Goal: Task Accomplishment & Management: Complete application form

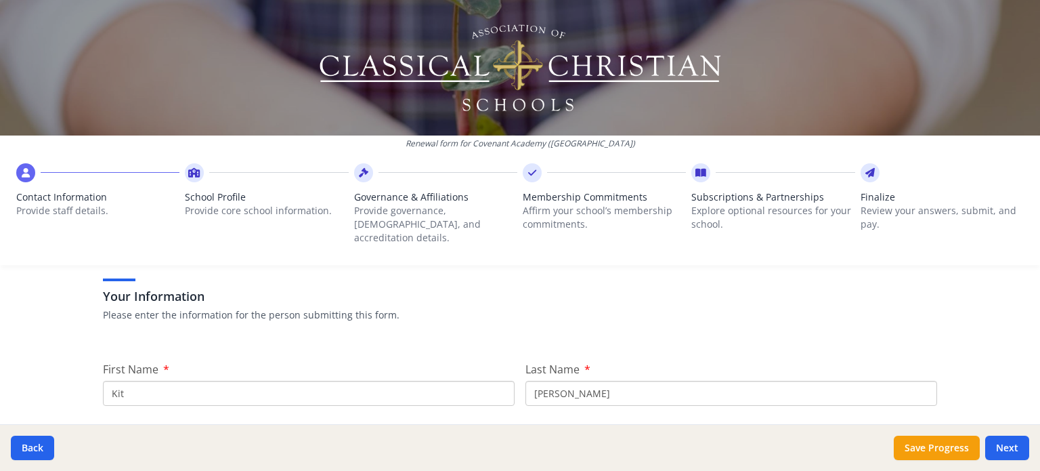
scroll to position [107, 0]
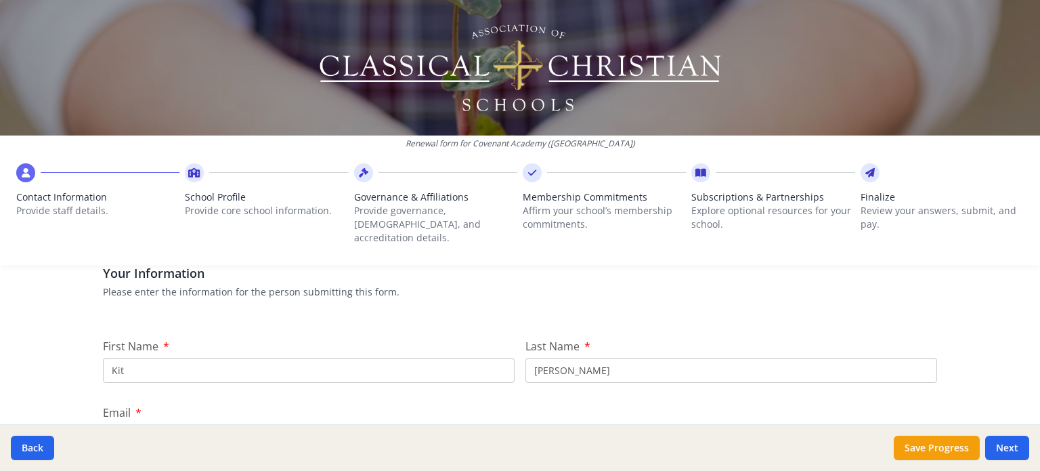
click at [111, 358] on input "Kit" at bounding box center [309, 370] width 412 height 25
type input "Tiffni"
click at [586, 358] on input "[PERSON_NAME]" at bounding box center [732, 370] width 412 height 25
click at [564, 358] on input "[PERSON_NAME]" at bounding box center [732, 370] width 412 height 25
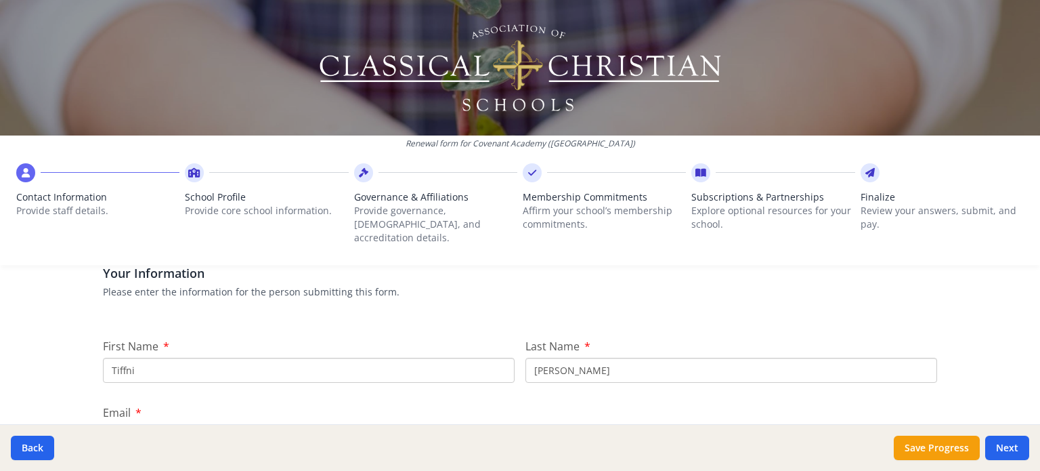
click at [564, 358] on input "[PERSON_NAME]" at bounding box center [732, 370] width 412 height 25
type input "[PERSON_NAME]"
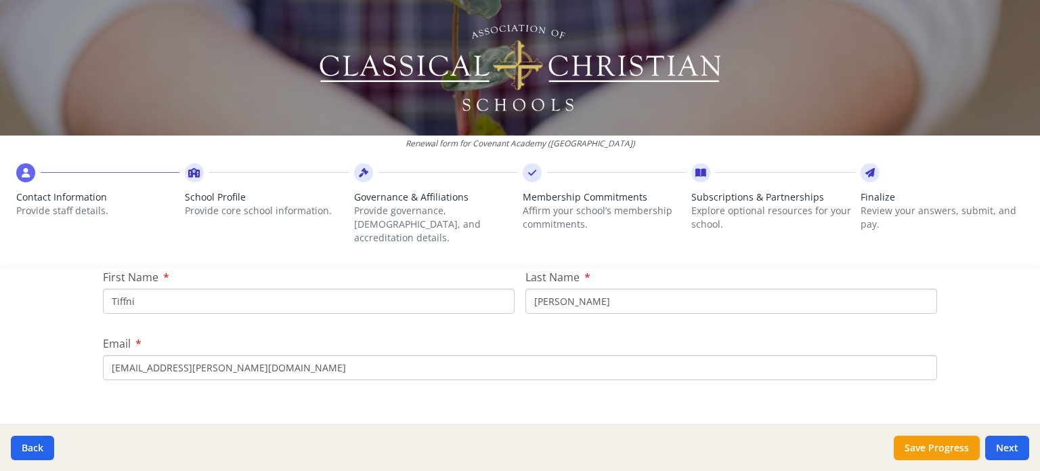
scroll to position [242, 0]
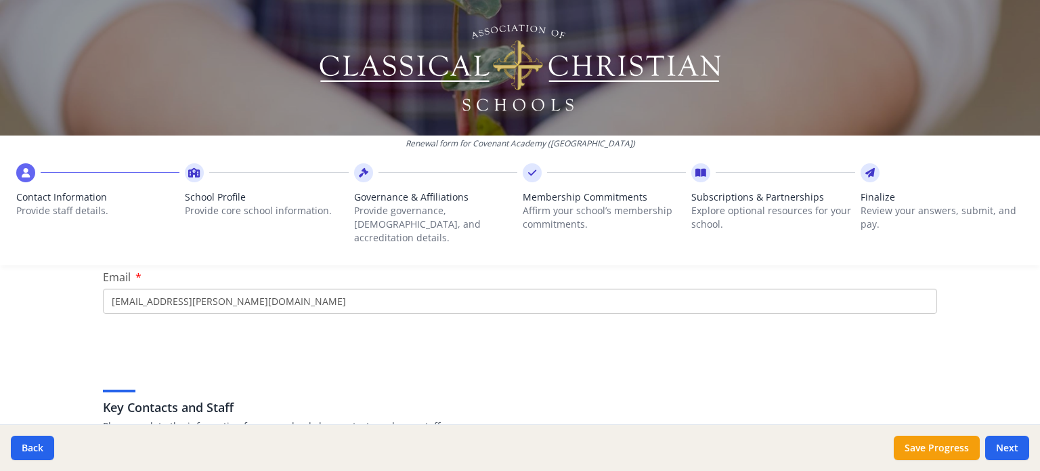
click at [140, 292] on input "[EMAIL_ADDRESS][PERSON_NAME][DOMAIN_NAME]" at bounding box center [520, 301] width 834 height 25
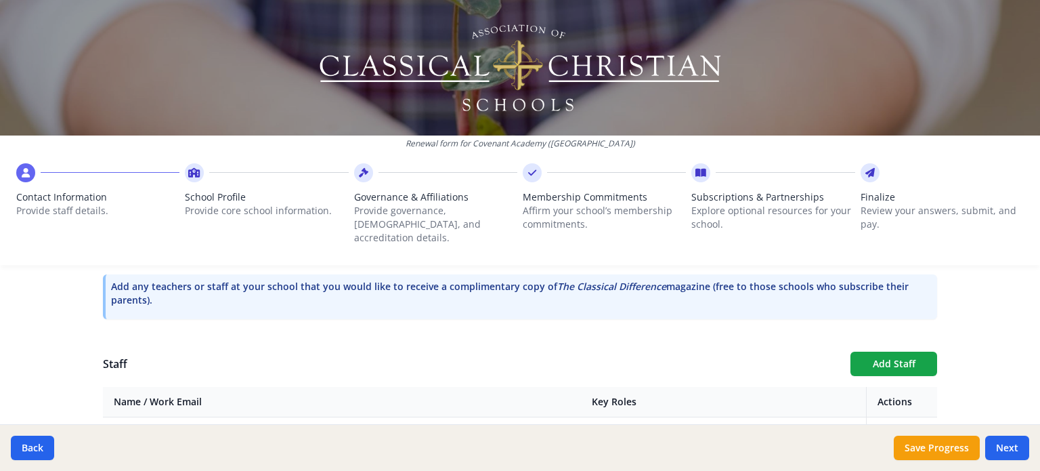
scroll to position [446, 0]
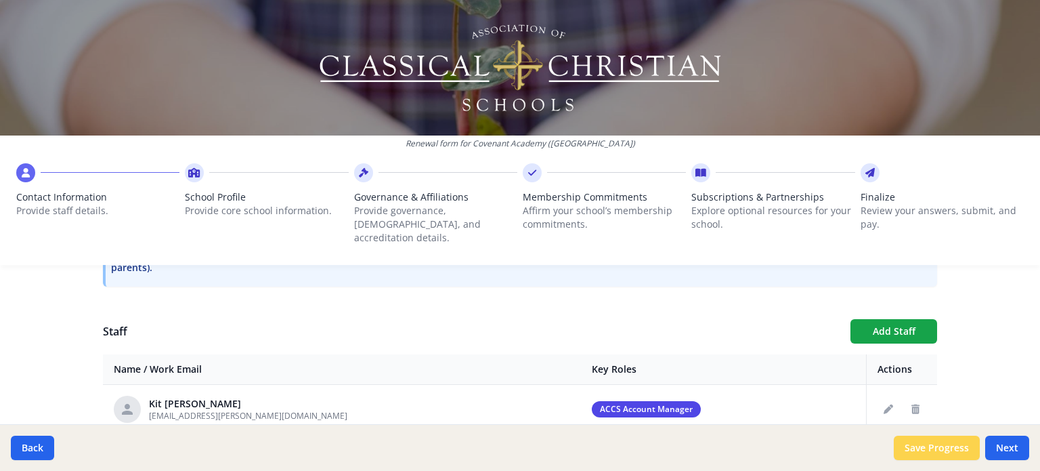
type input "[EMAIL_ADDRESS][DOMAIN_NAME]"
click at [954, 447] on button "Save Progress" at bounding box center [937, 448] width 86 height 24
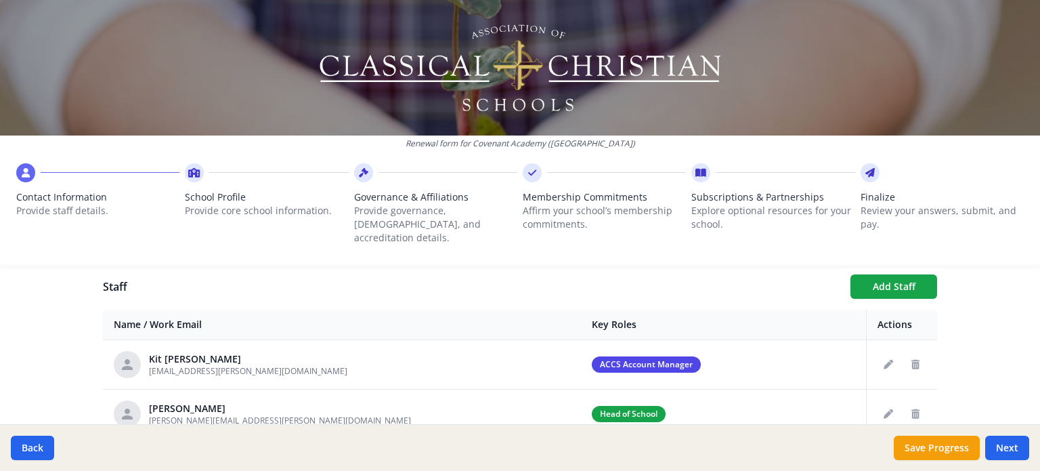
scroll to position [581, 0]
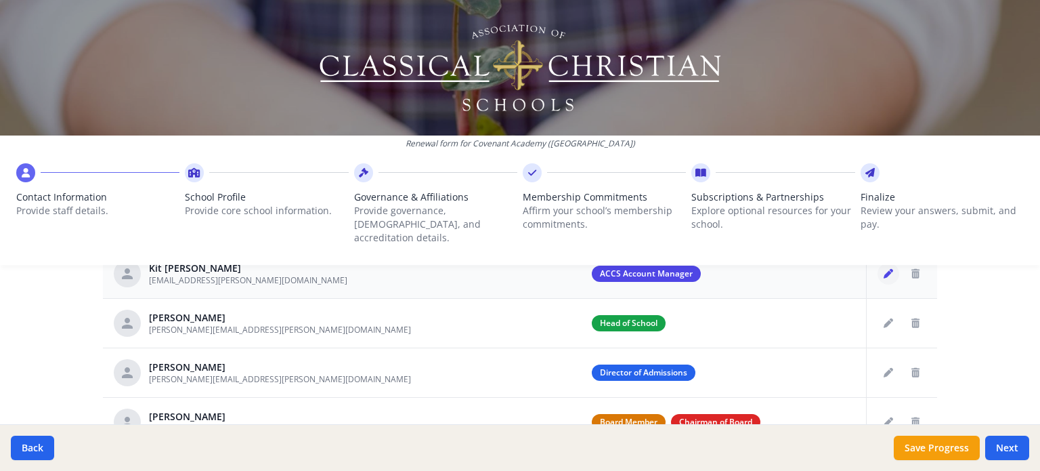
click at [878, 266] on button "Edit staff" at bounding box center [889, 274] width 22 height 22
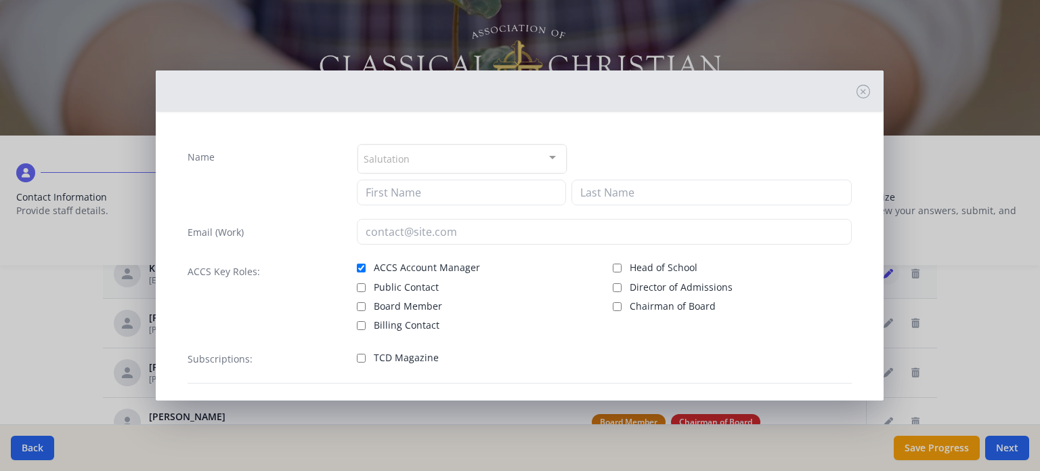
type input "Kit"
type input "[PERSON_NAME]"
type input "[EMAIL_ADDRESS][PERSON_NAME][DOMAIN_NAME]"
click at [357, 264] on input "ACCS Account Manager" at bounding box center [361, 267] width 9 height 9
checkbox input "false"
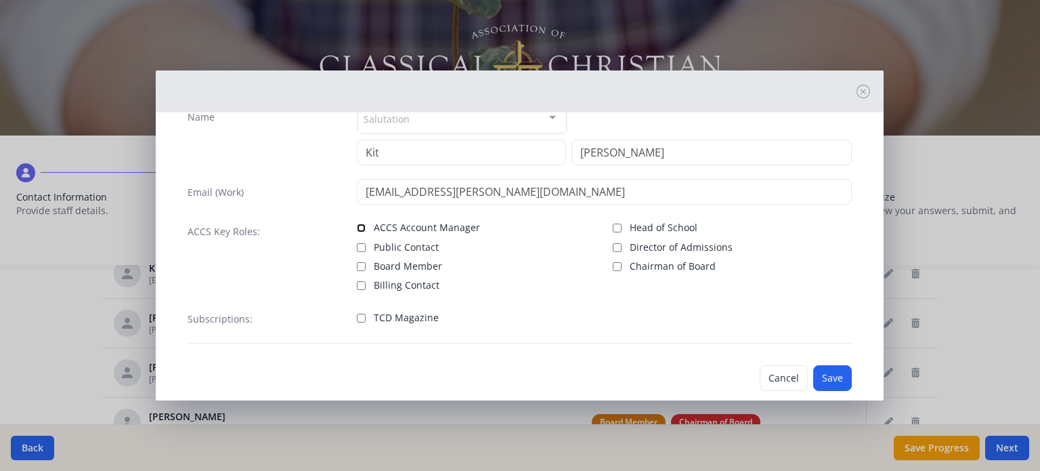
scroll to position [62, 0]
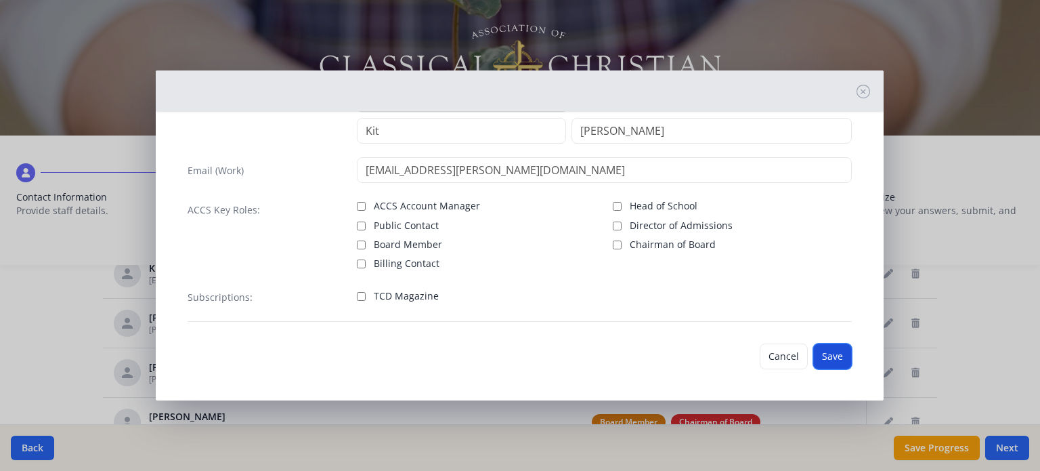
click at [824, 358] on button "Save" at bounding box center [832, 356] width 39 height 26
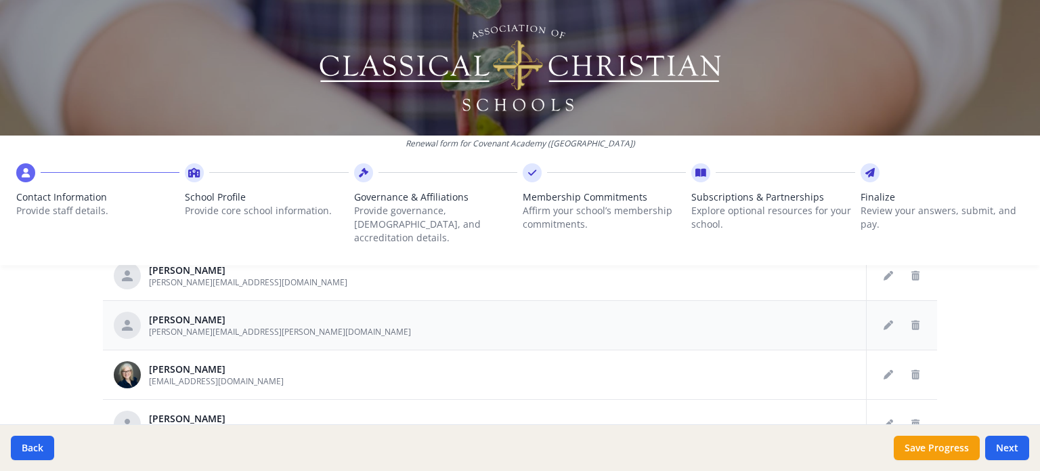
scroll to position [271, 0]
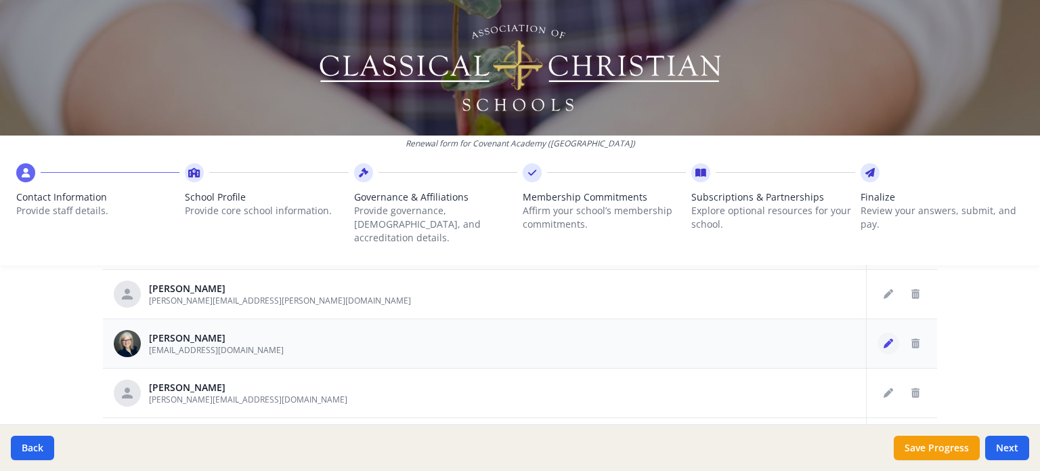
click at [884, 339] on icon "Edit staff" at bounding box center [888, 343] width 9 height 9
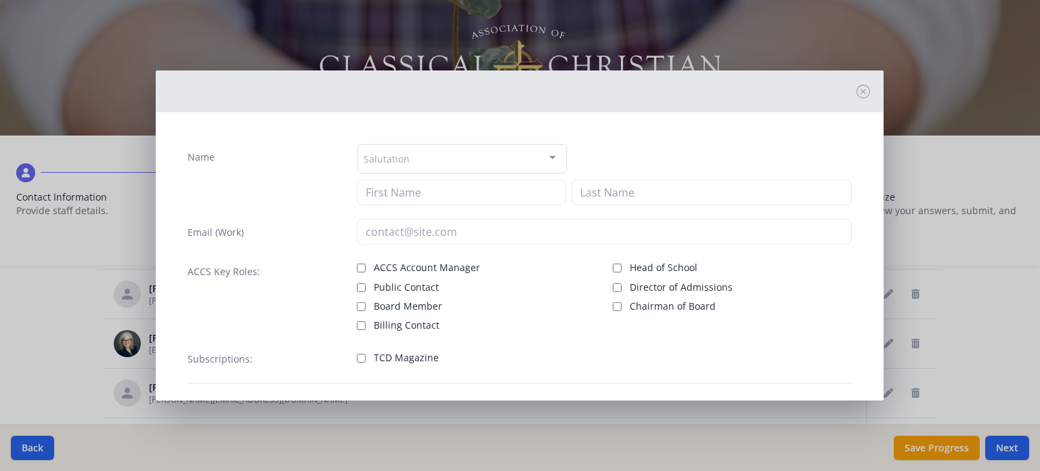
type input "Tiffni"
type input "[PERSON_NAME]"
type input "[EMAIL_ADDRESS][DOMAIN_NAME]"
click at [357, 265] on input "ACCS Account Manager" at bounding box center [361, 267] width 9 height 9
checkbox input "true"
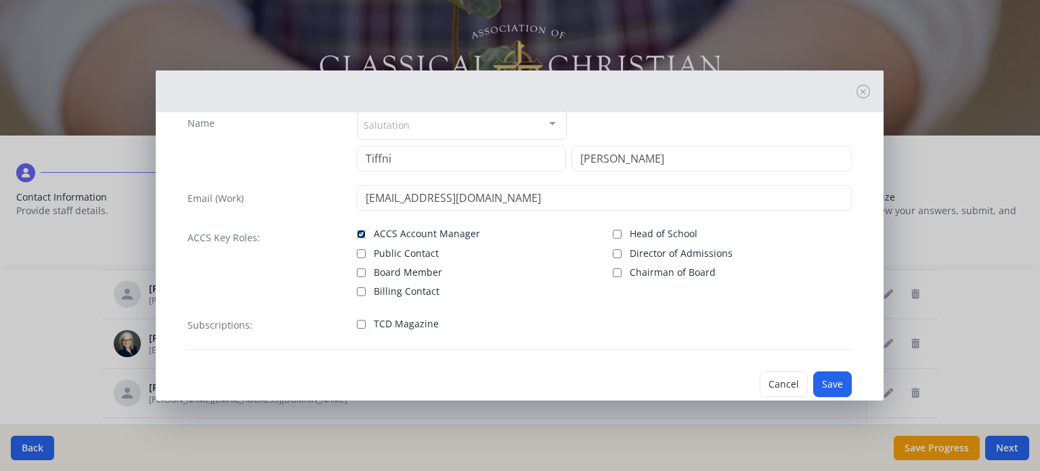
scroll to position [62, 0]
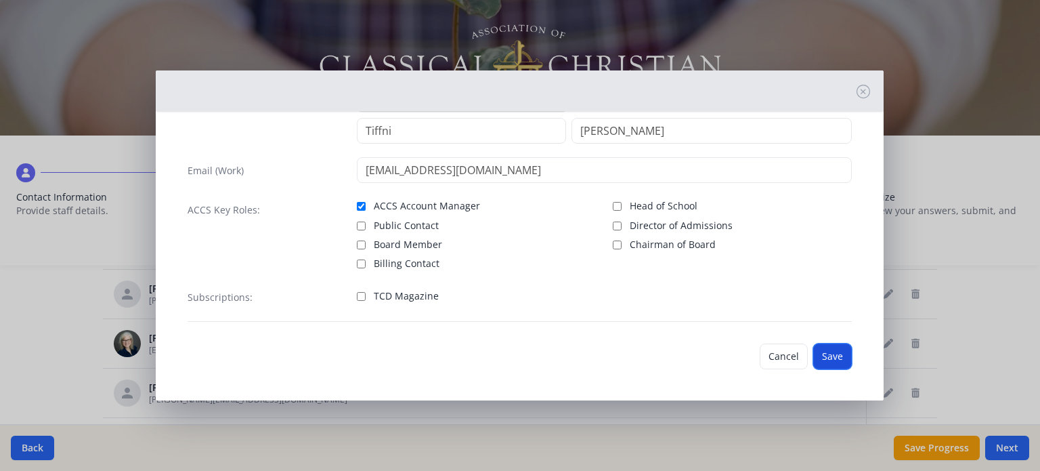
click at [829, 354] on button "Save" at bounding box center [832, 356] width 39 height 26
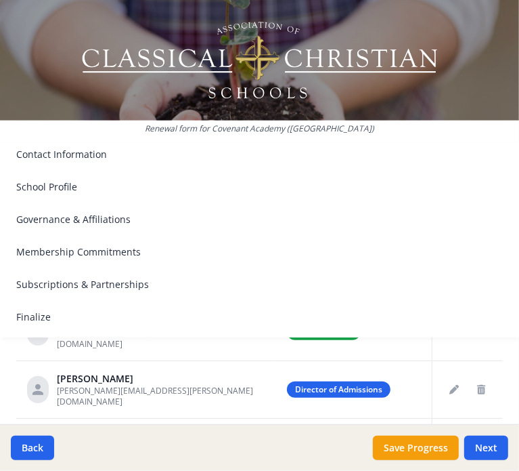
scroll to position [733, 0]
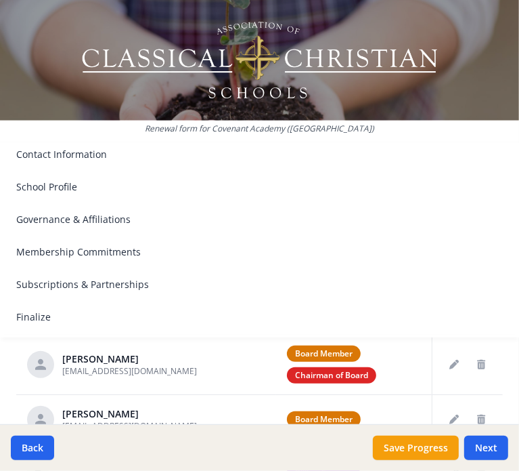
click at [186, 446] on div "Back Save Progress Next" at bounding box center [259, 447] width 519 height 47
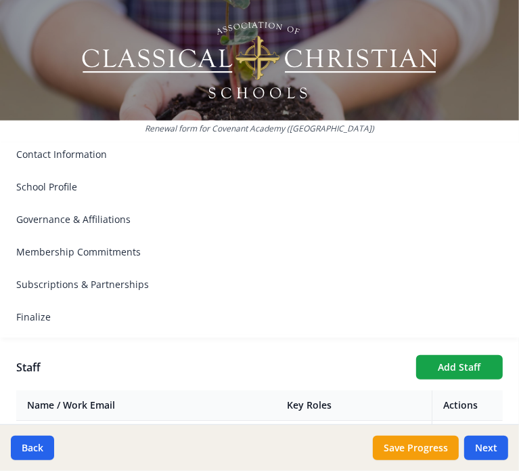
scroll to position [462, 0]
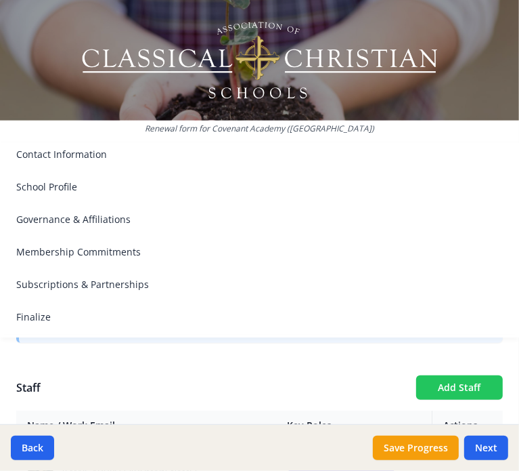
click at [429, 383] on button "Add Staff" at bounding box center [460, 387] width 87 height 24
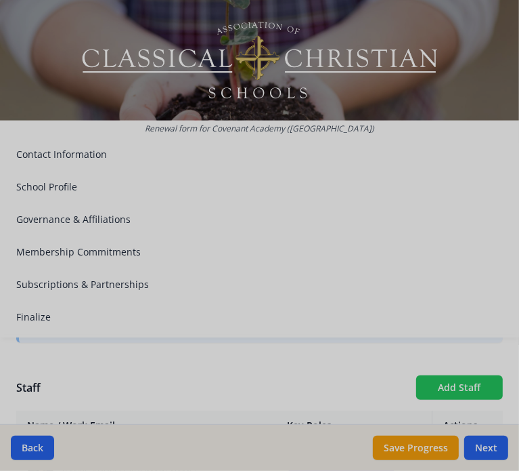
checkbox input "false"
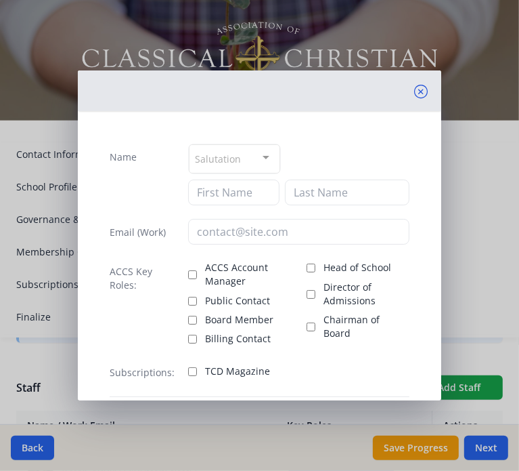
click at [415, 90] on icon at bounding box center [422, 92] width 14 height 14
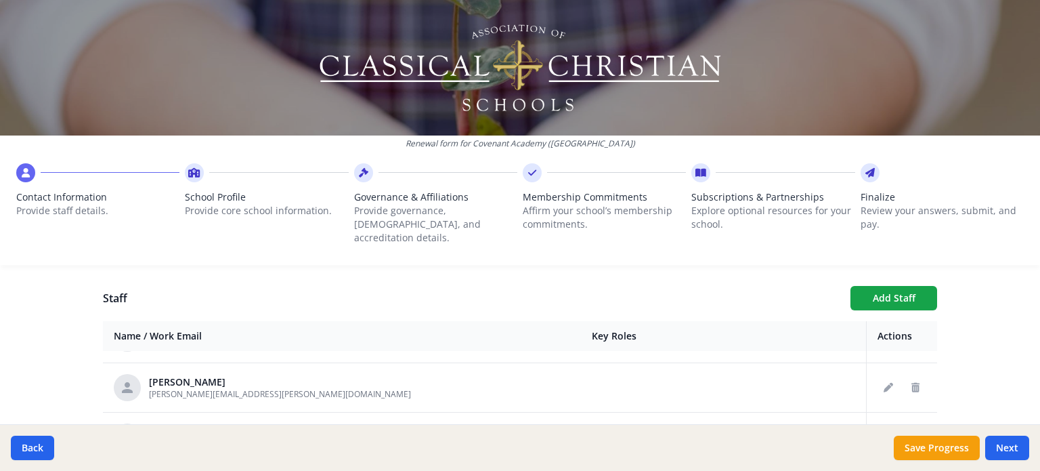
scroll to position [446, 0]
